Goal: Task Accomplishment & Management: Manage account settings

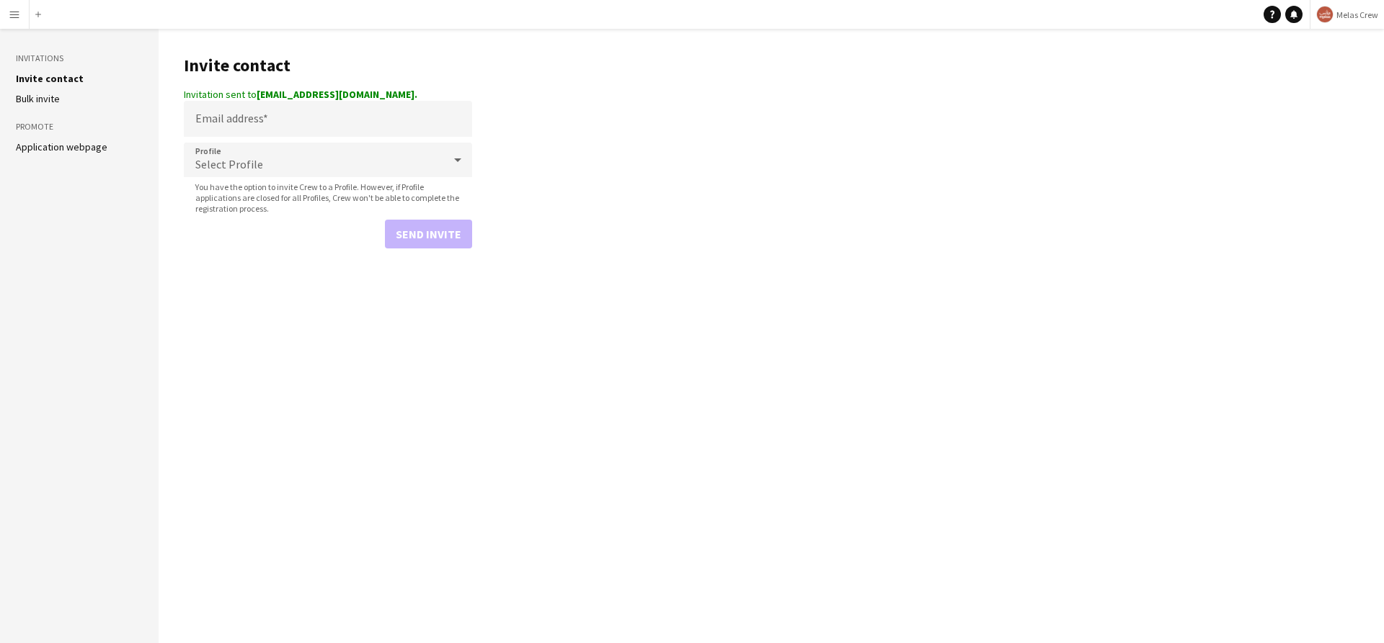
click at [14, 24] on button "Menu" at bounding box center [14, 14] width 29 height 29
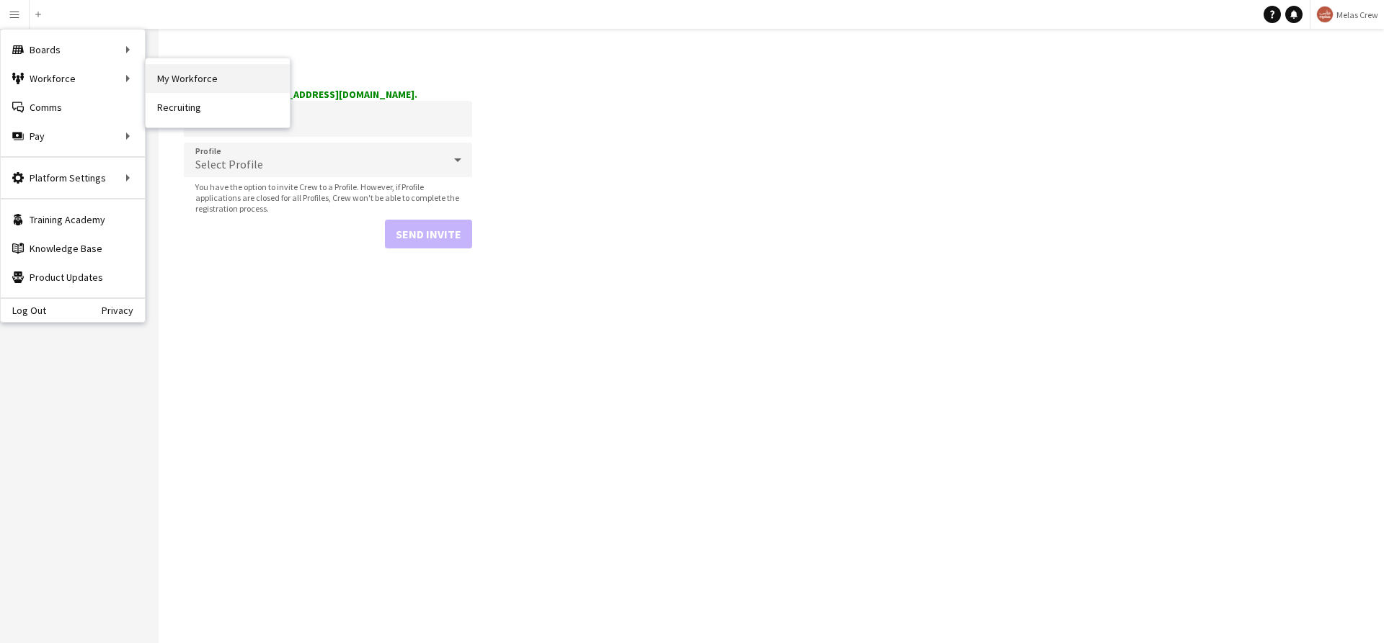
click at [212, 83] on link "My Workforce" at bounding box center [218, 78] width 144 height 29
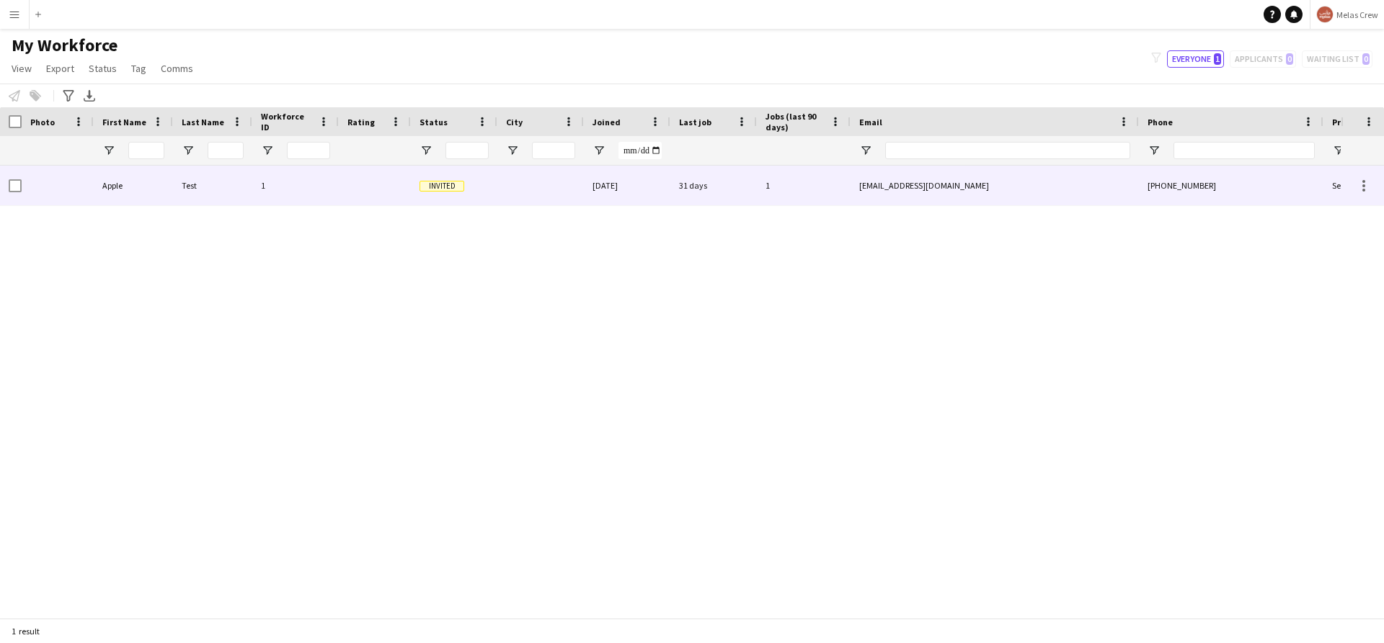
click at [293, 178] on div "1" at bounding box center [295, 186] width 86 height 40
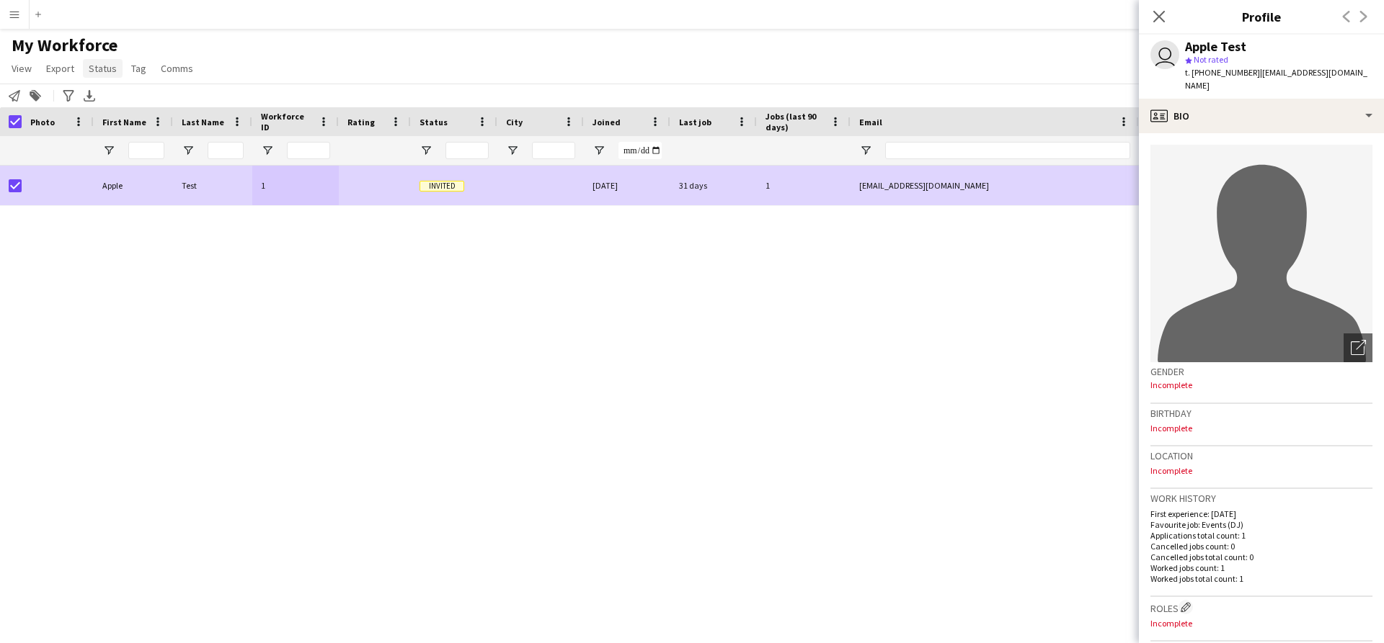
click at [99, 65] on span "Status" at bounding box center [103, 68] width 28 height 13
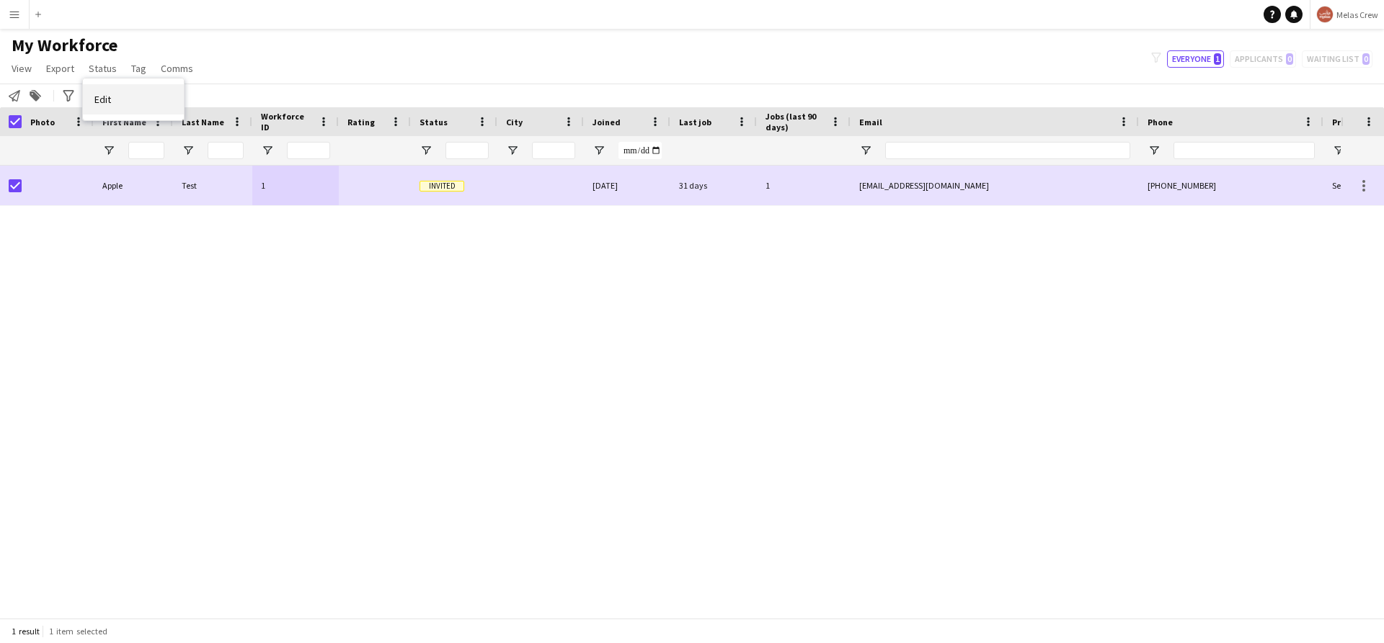
click at [112, 102] on link "Edit" at bounding box center [133, 99] width 101 height 30
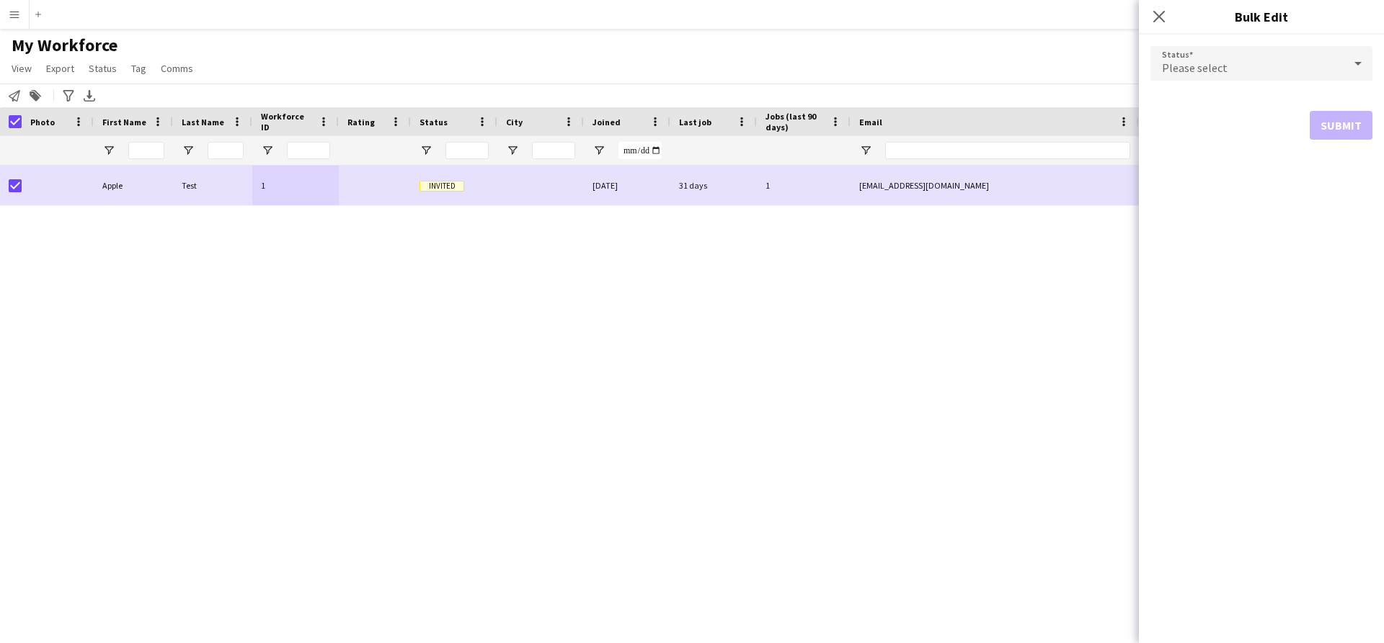
click at [1261, 65] on div "Please select" at bounding box center [1246, 63] width 193 height 35
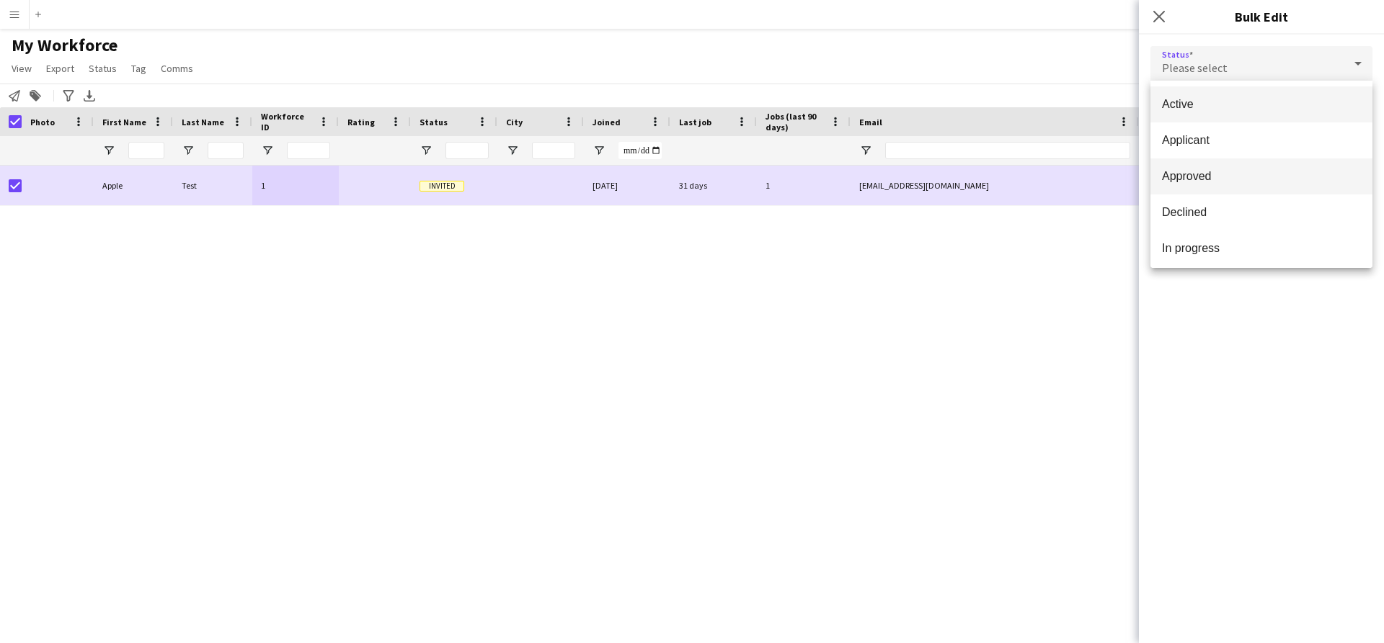
scroll to position [148, 0]
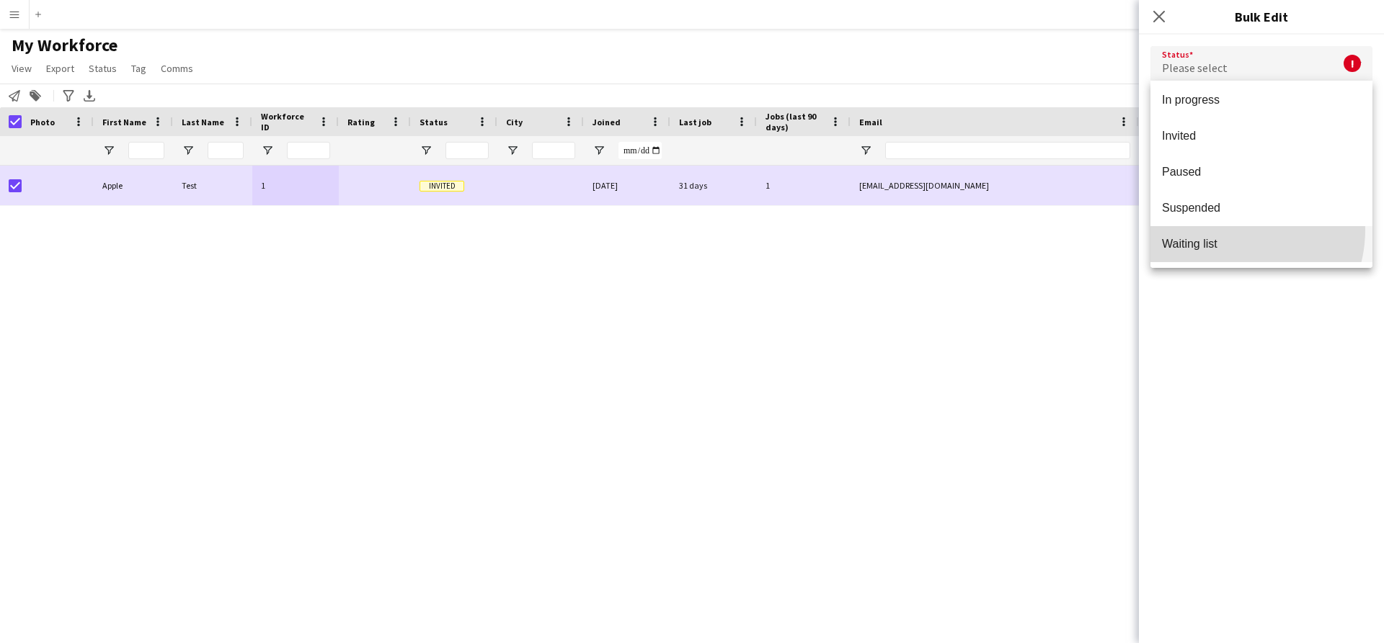
click at [1227, 230] on mat-option "Waiting list" at bounding box center [1261, 244] width 222 height 36
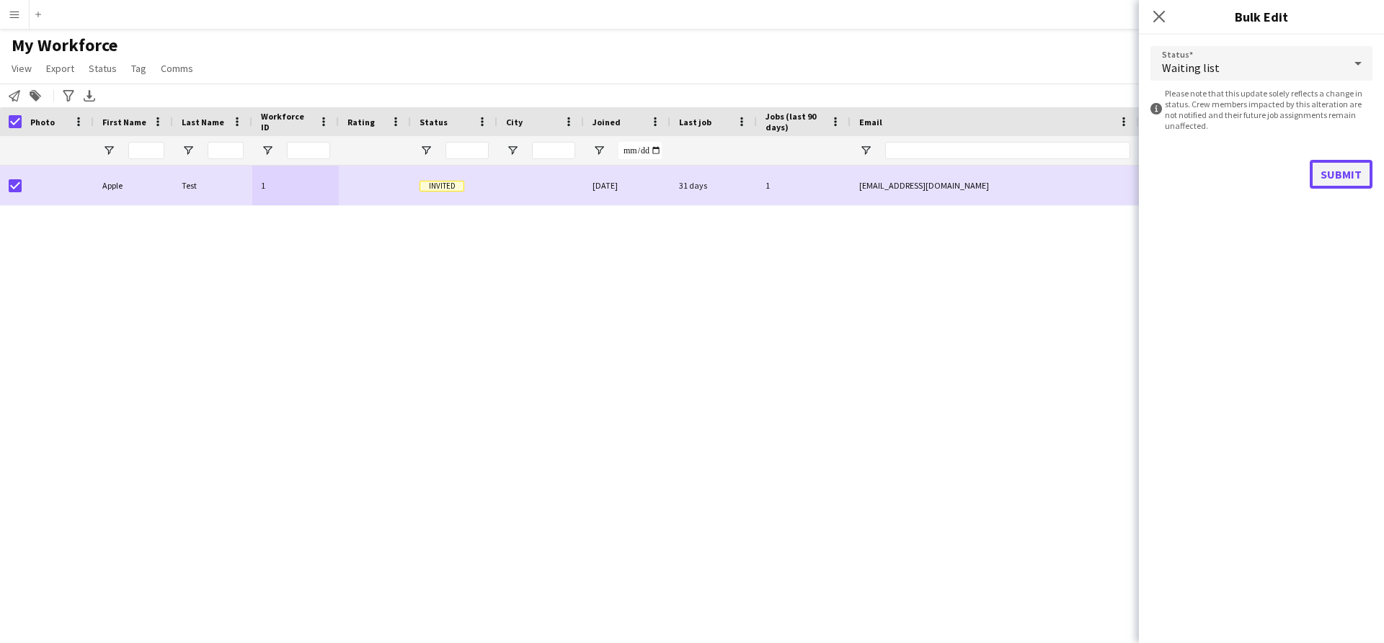
click at [1342, 164] on button "Submit" at bounding box center [1340, 174] width 63 height 29
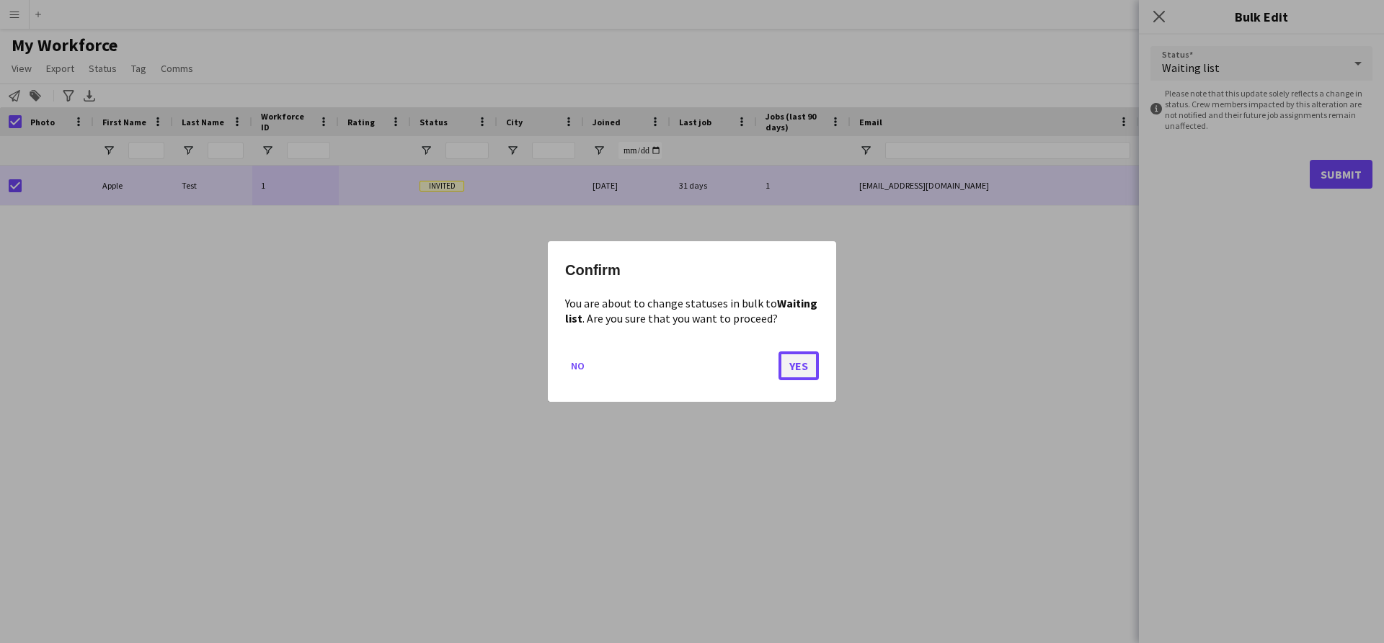
click at [802, 364] on button "Yes" at bounding box center [798, 366] width 40 height 29
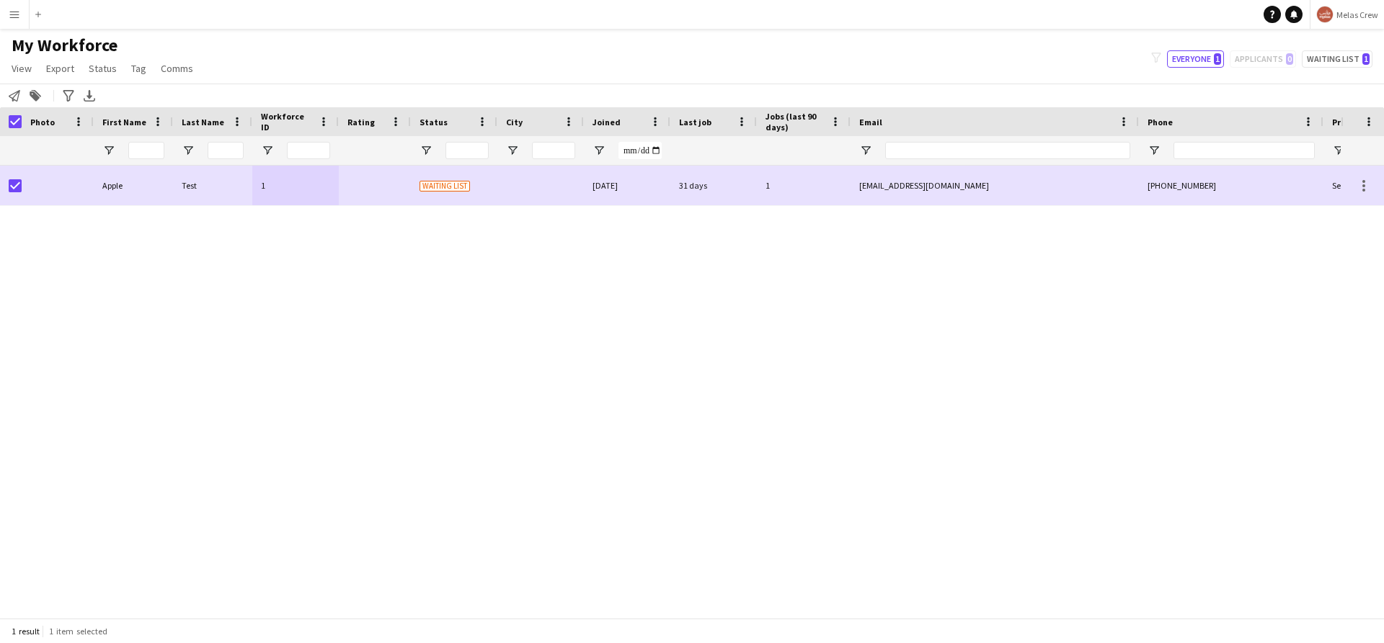
click at [362, 68] on div "My Workforce View Views Default view New view Update view Delete view Edit name…" at bounding box center [692, 59] width 1384 height 49
